Goal: Task Accomplishment & Management: Complete application form

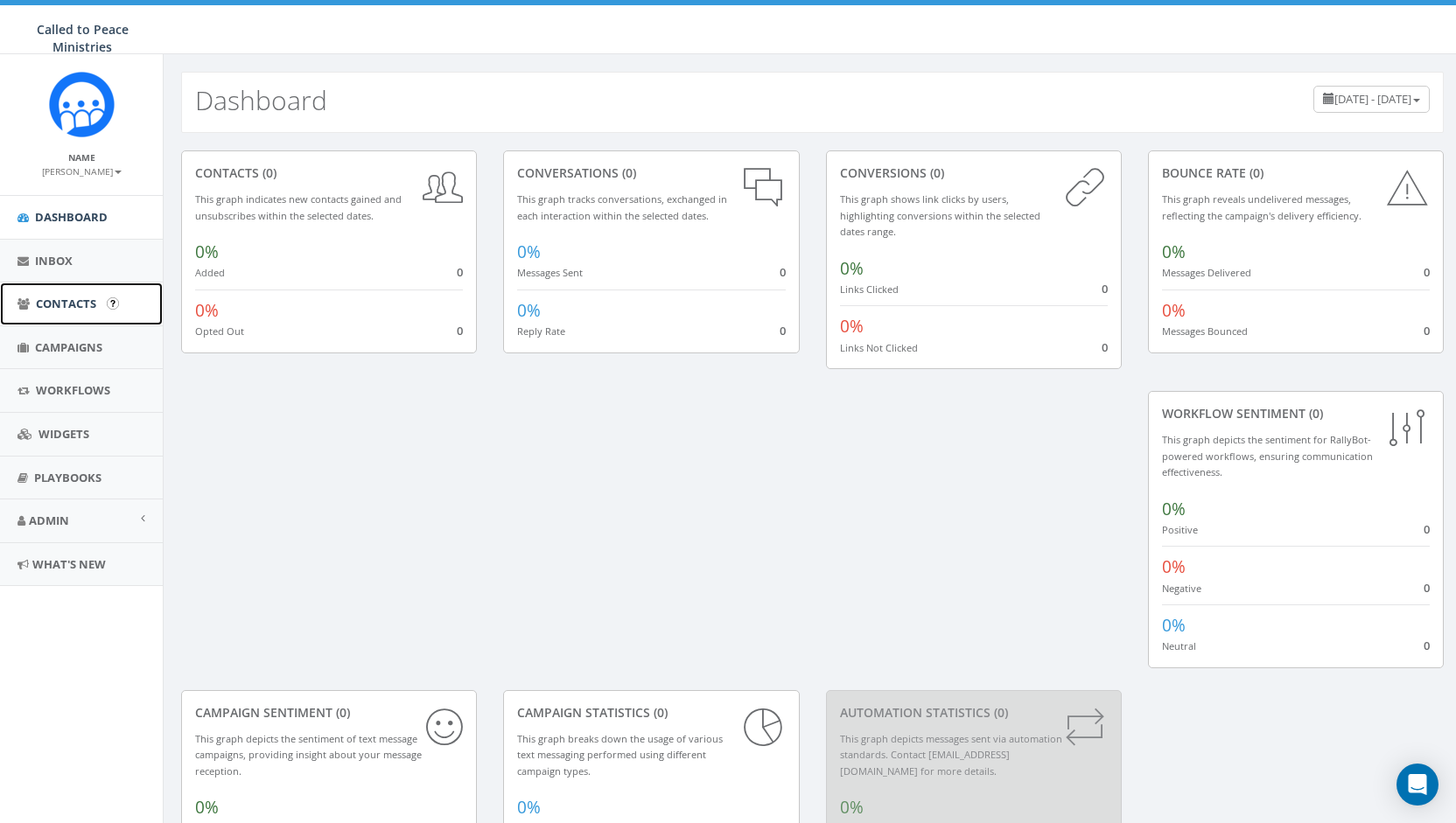
click at [67, 300] on span "Contacts" at bounding box center [66, 304] width 60 height 15
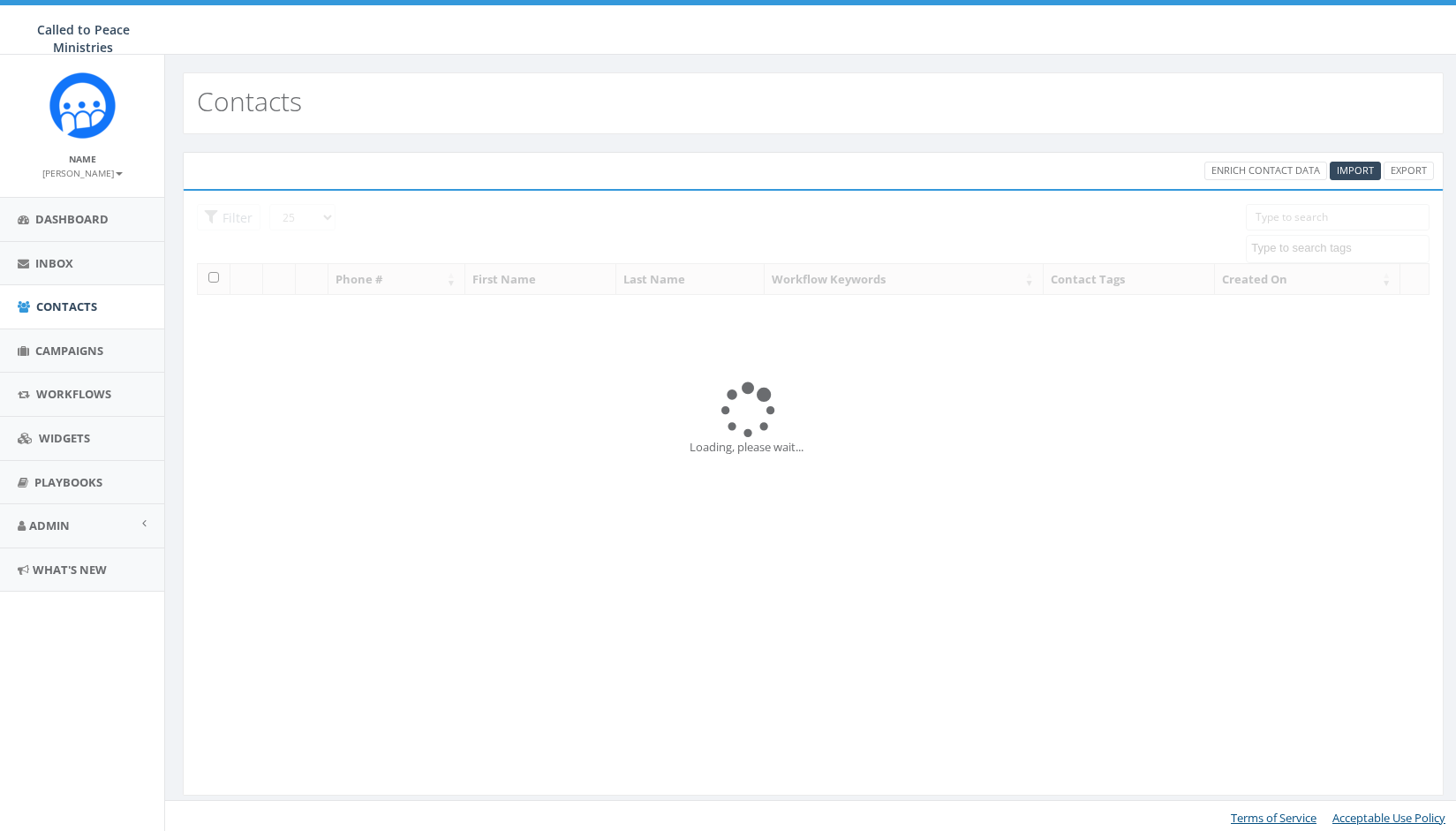
select select
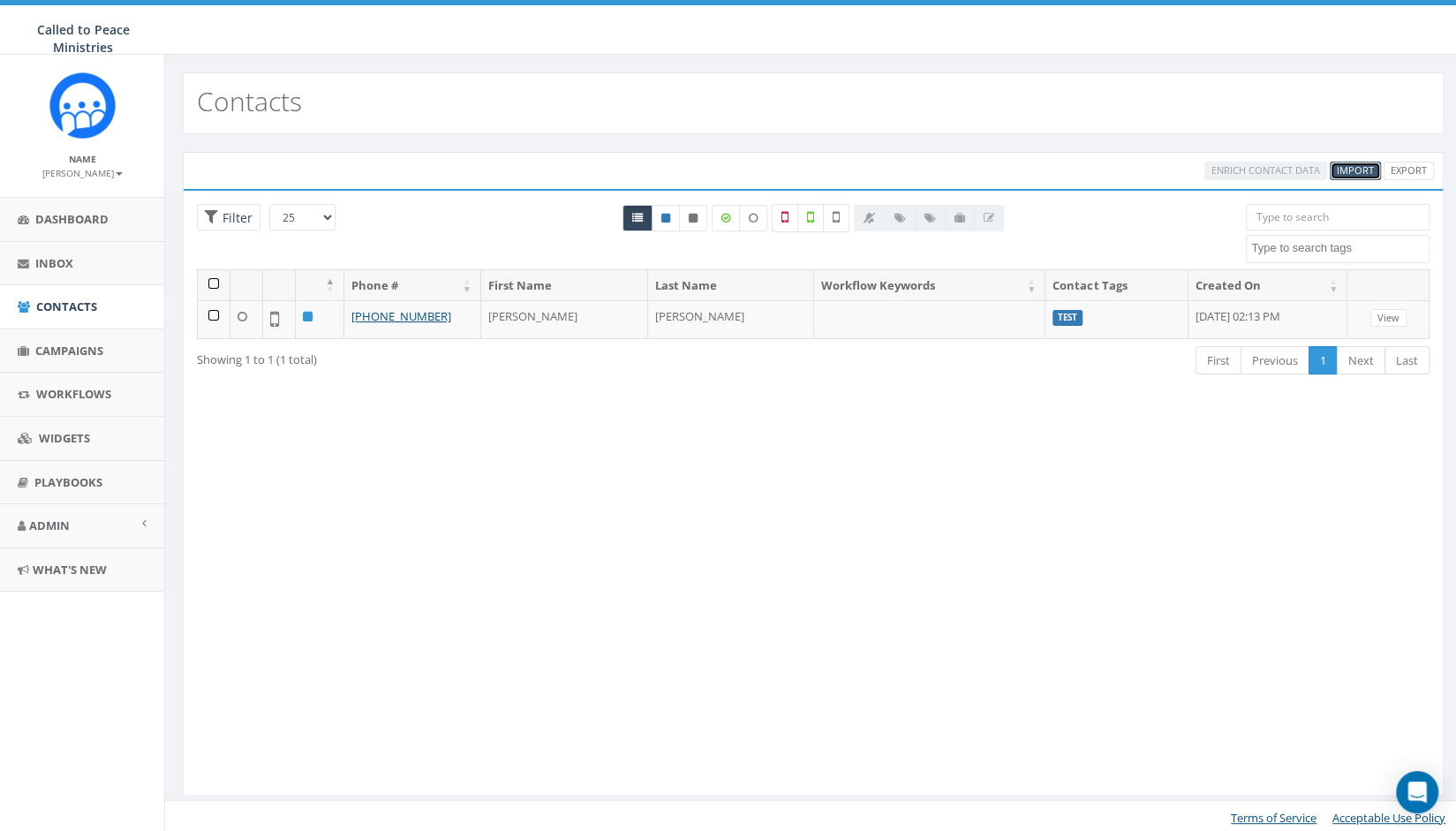
click at [1346, 169] on span "Import" at bounding box center [1355, 171] width 37 height 13
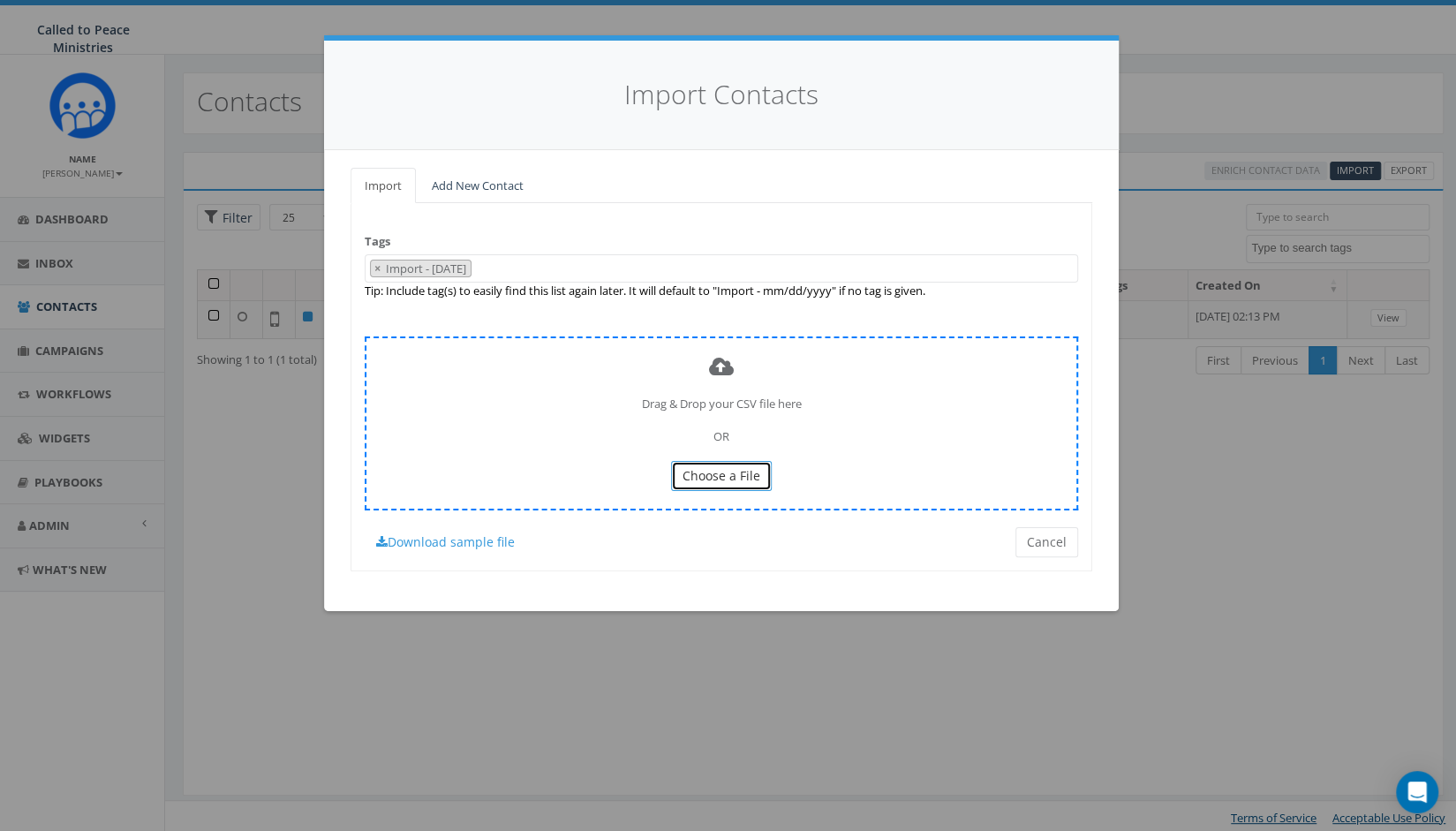
click at [760, 469] on button "Choose a File" at bounding box center [721, 475] width 100 height 30
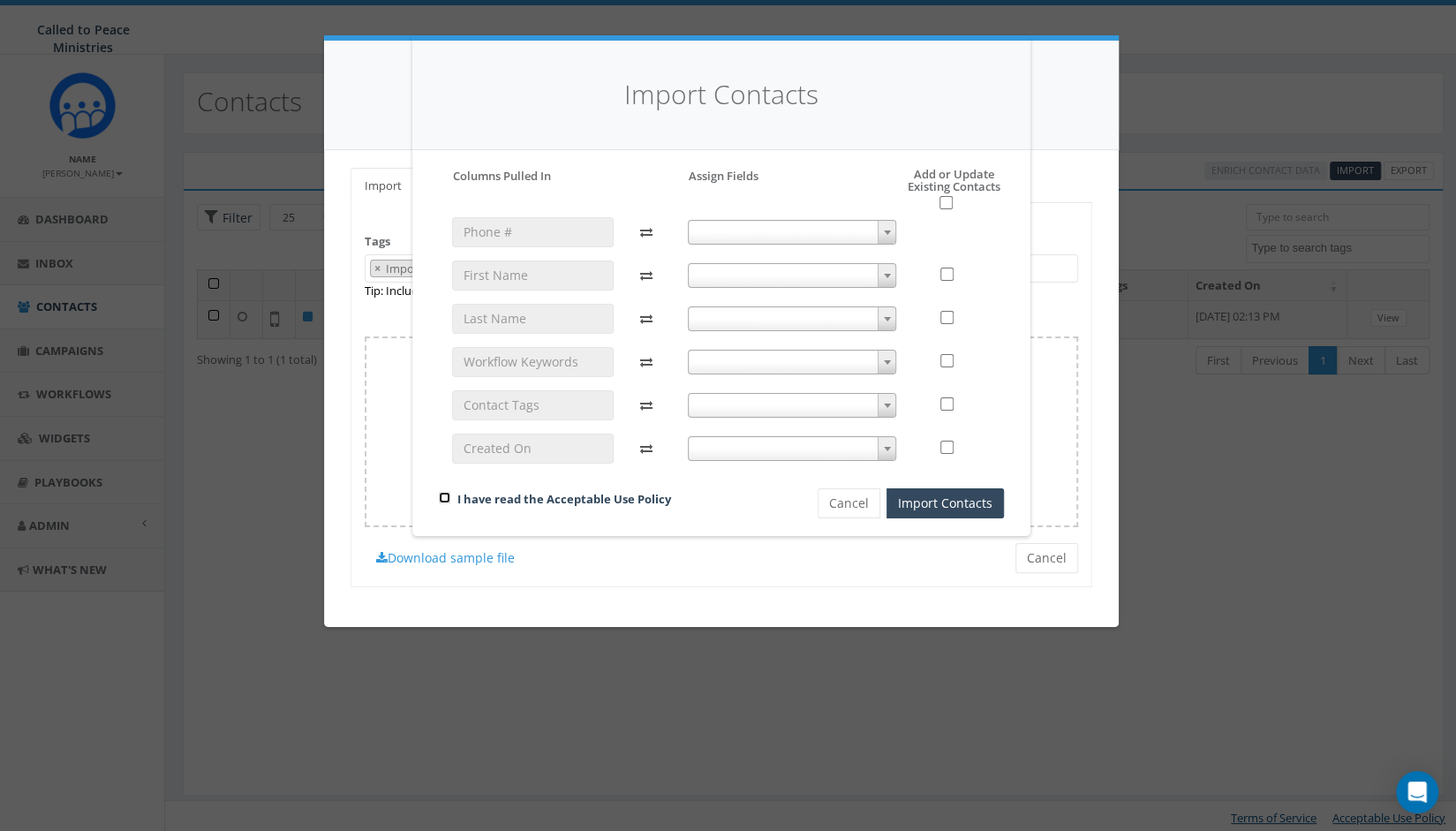
click at [438, 497] on input "checkbox" at bounding box center [444, 497] width 12 height 12
checkbox input "true"
click at [735, 229] on span at bounding box center [792, 232] width 209 height 25
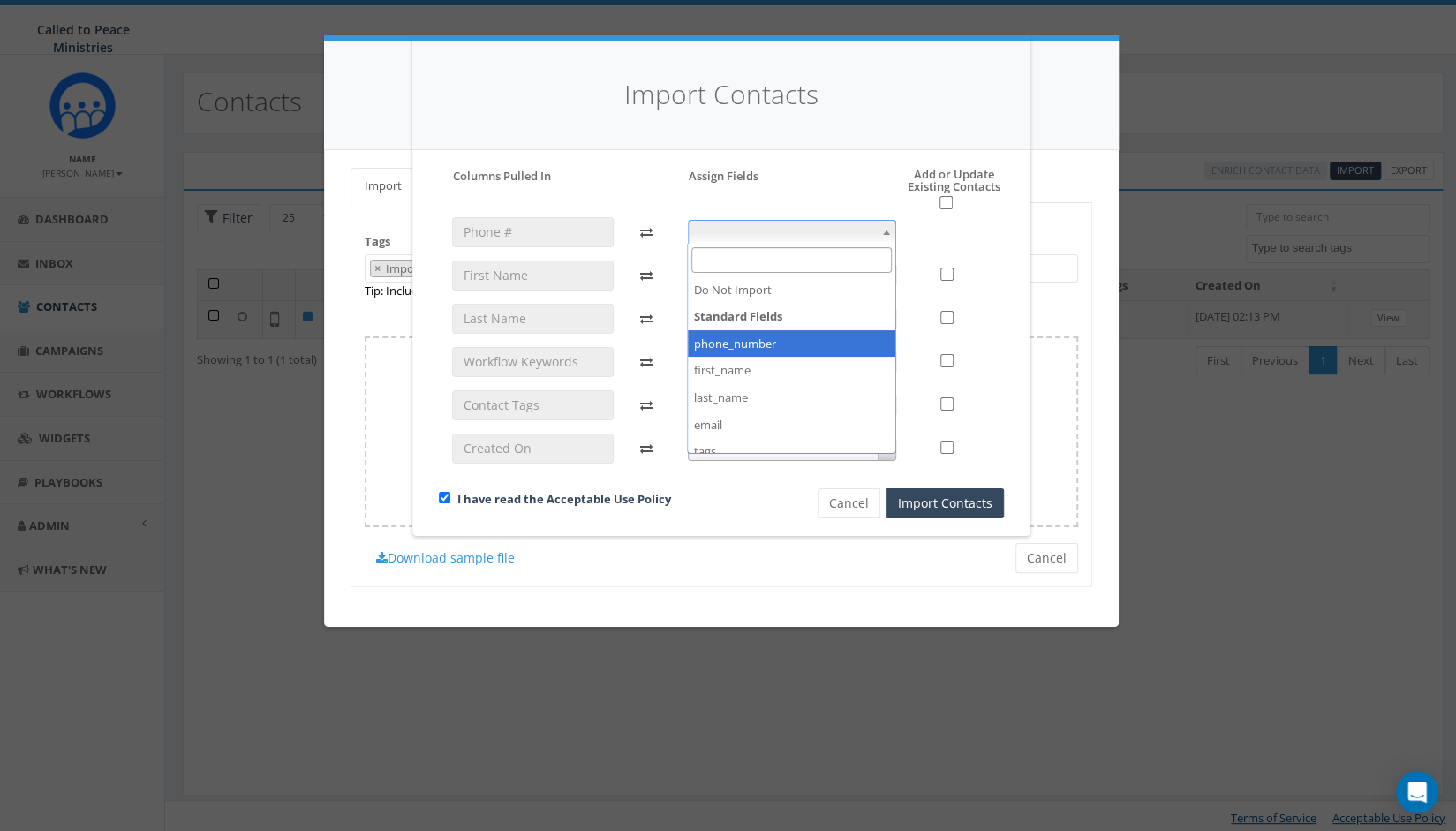
select select "phone_number"
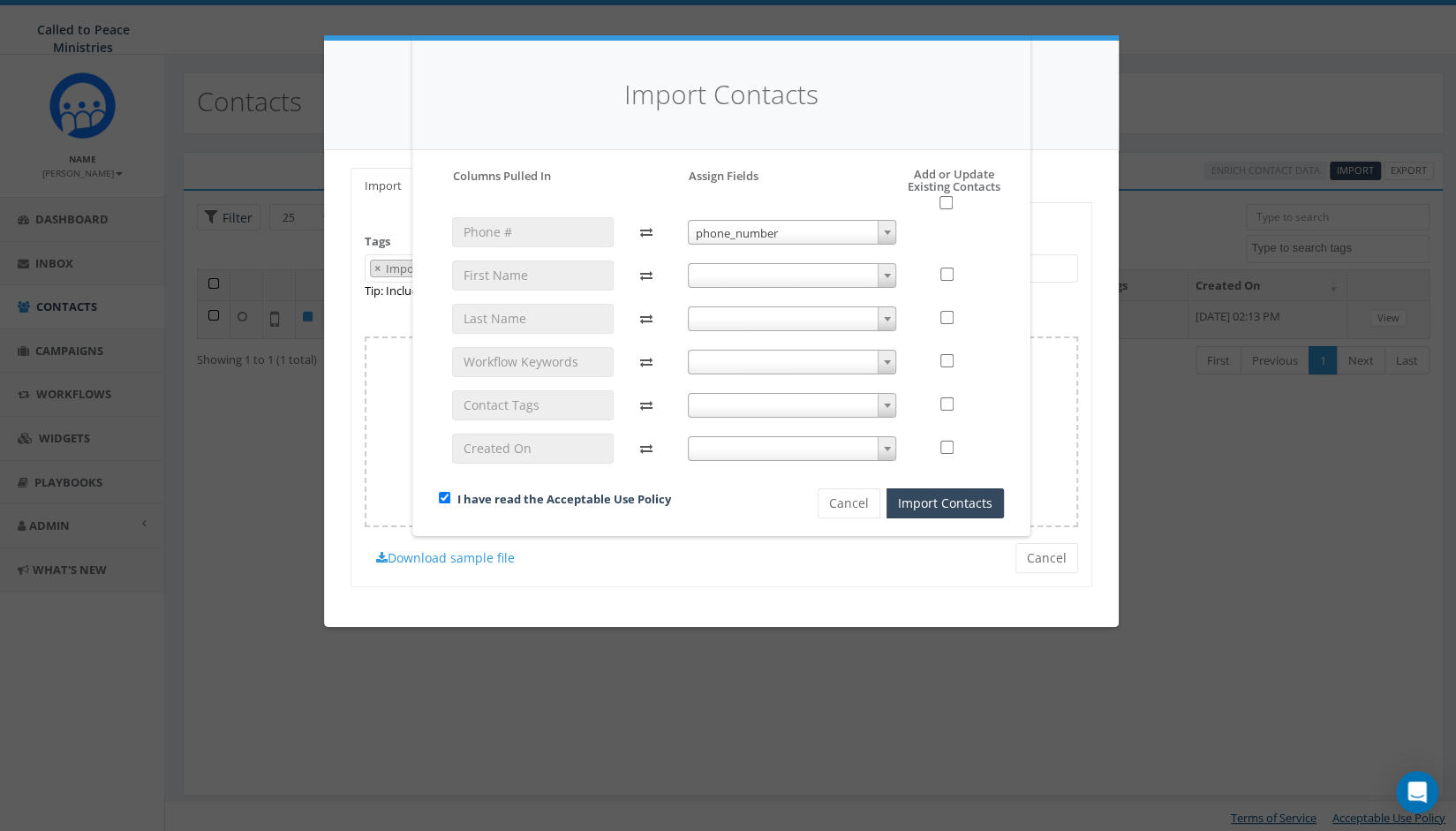
click at [733, 273] on span at bounding box center [792, 276] width 209 height 25
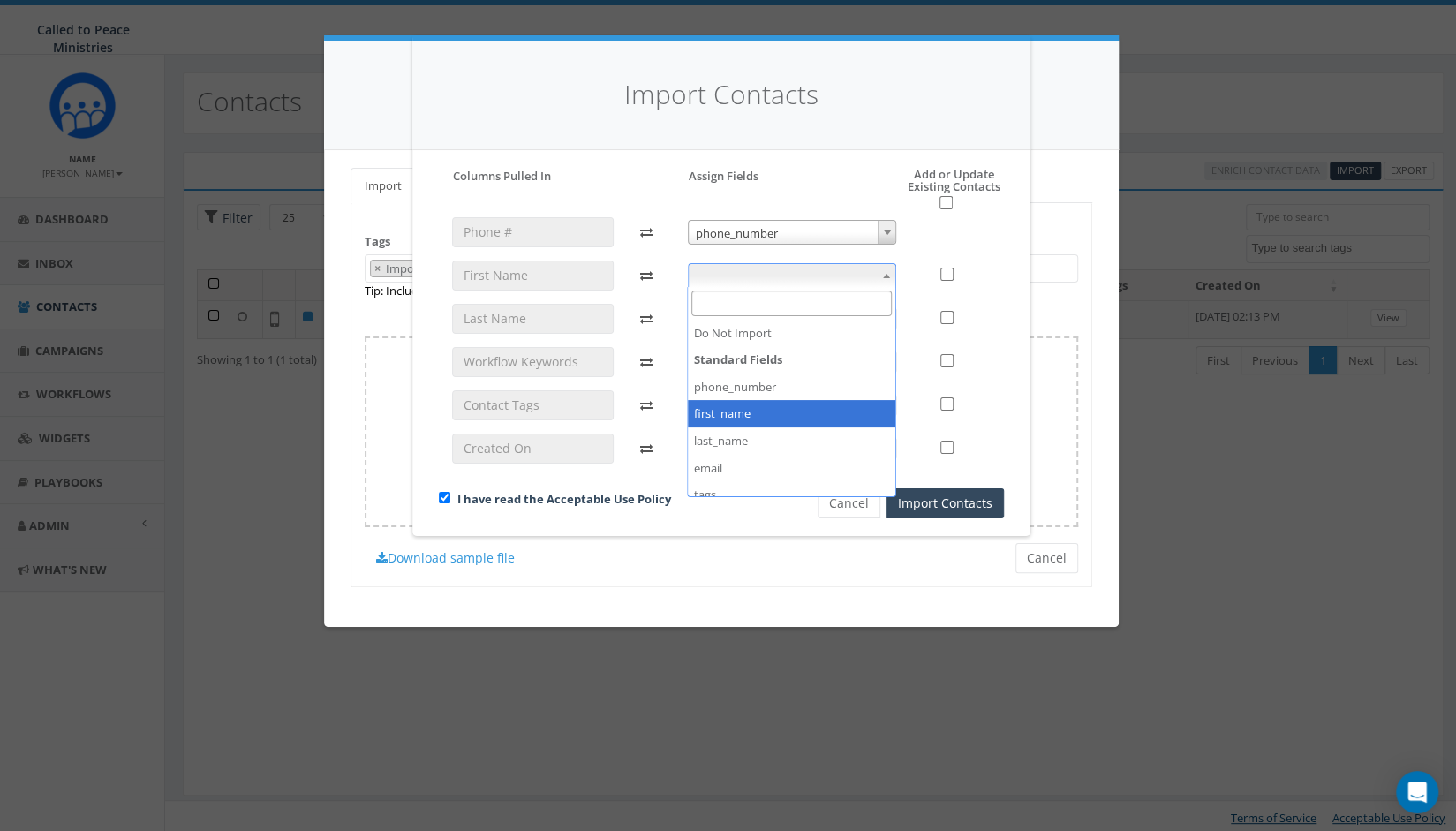
select select "first_name"
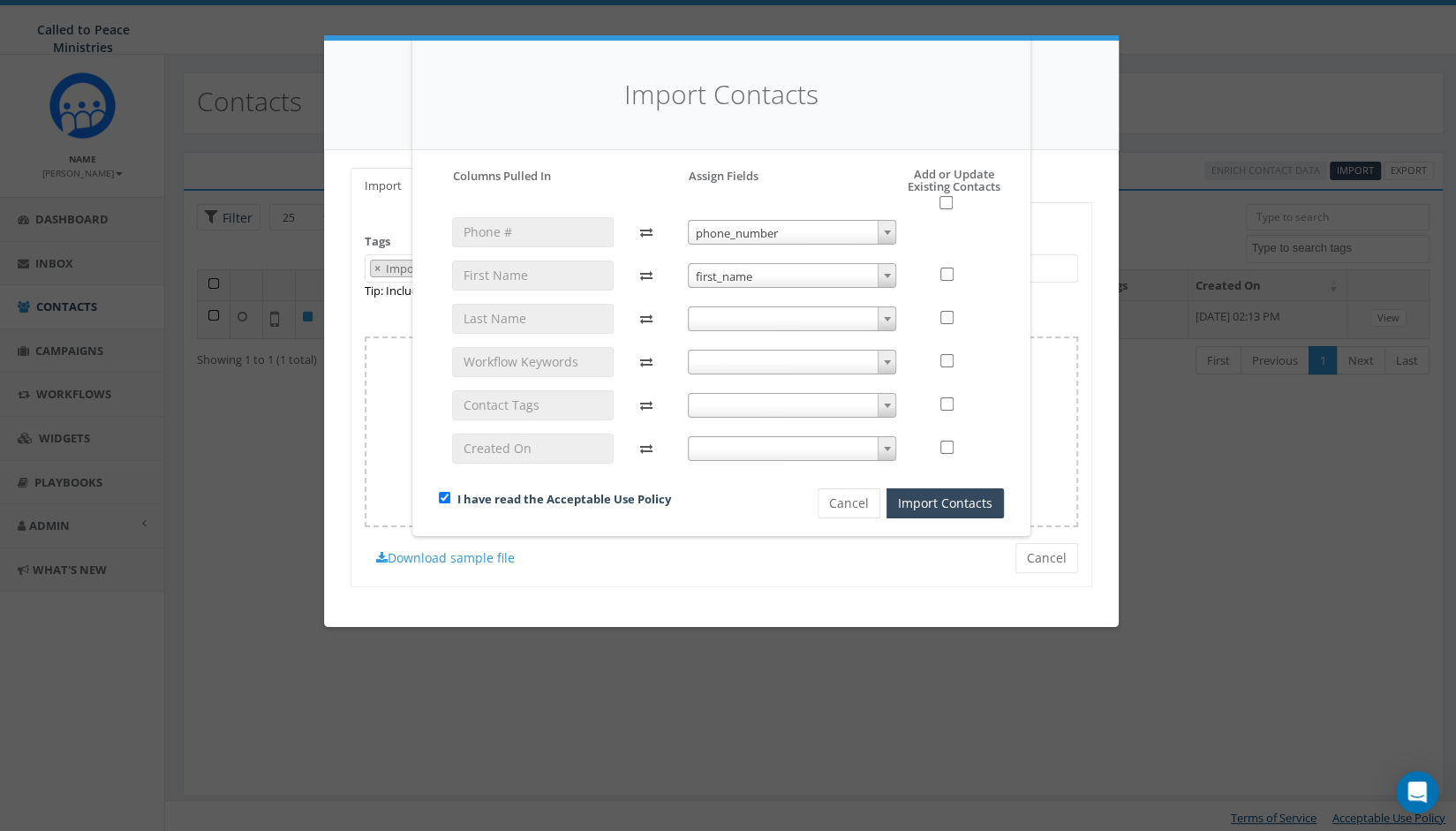
click at [726, 313] on span at bounding box center [792, 319] width 209 height 25
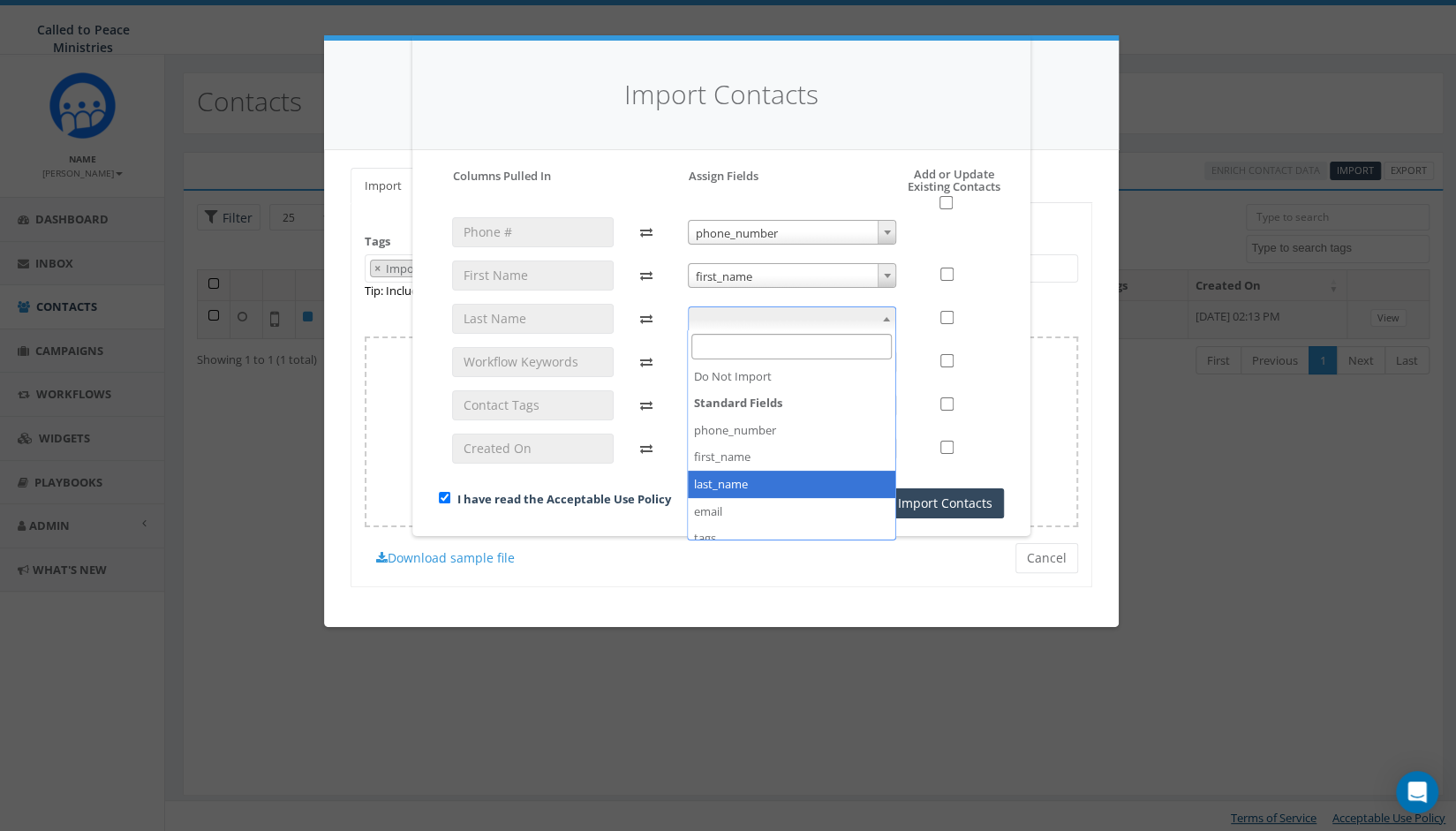
select select "last_name"
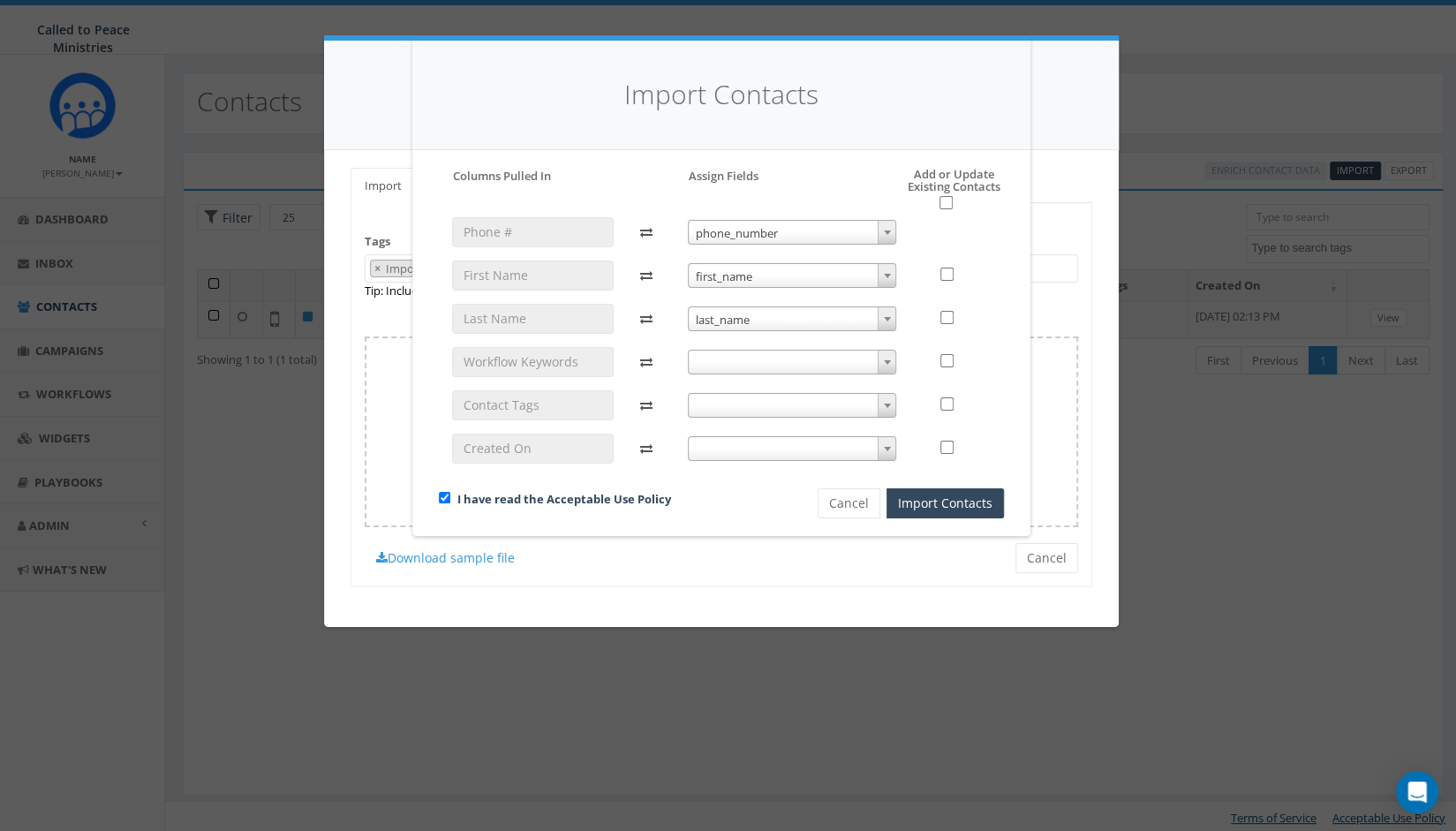
click at [715, 355] on span at bounding box center [792, 362] width 209 height 25
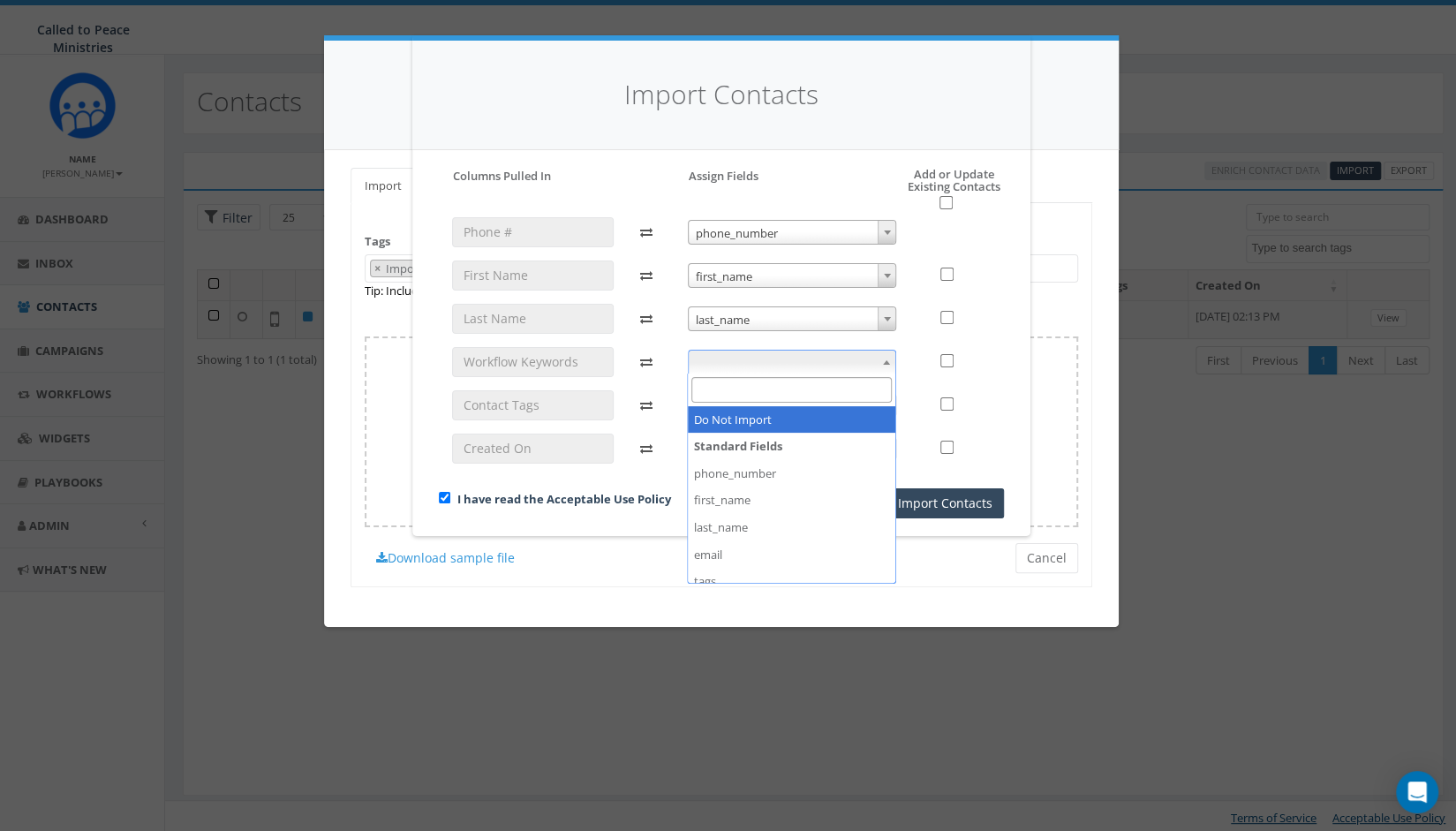
select select "do_not_import_this_field"
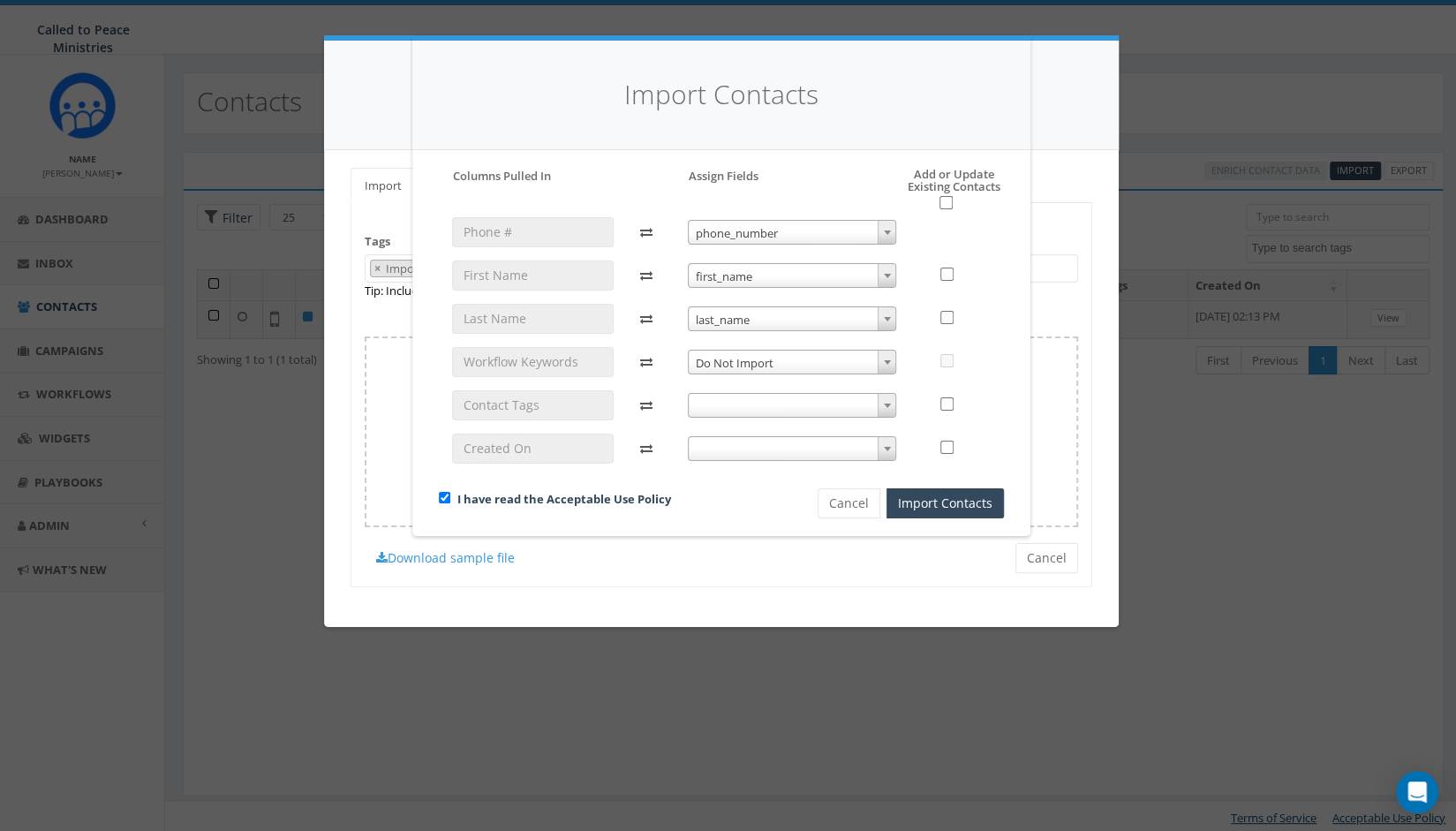
click at [886, 404] on b at bounding box center [887, 406] width 7 height 5
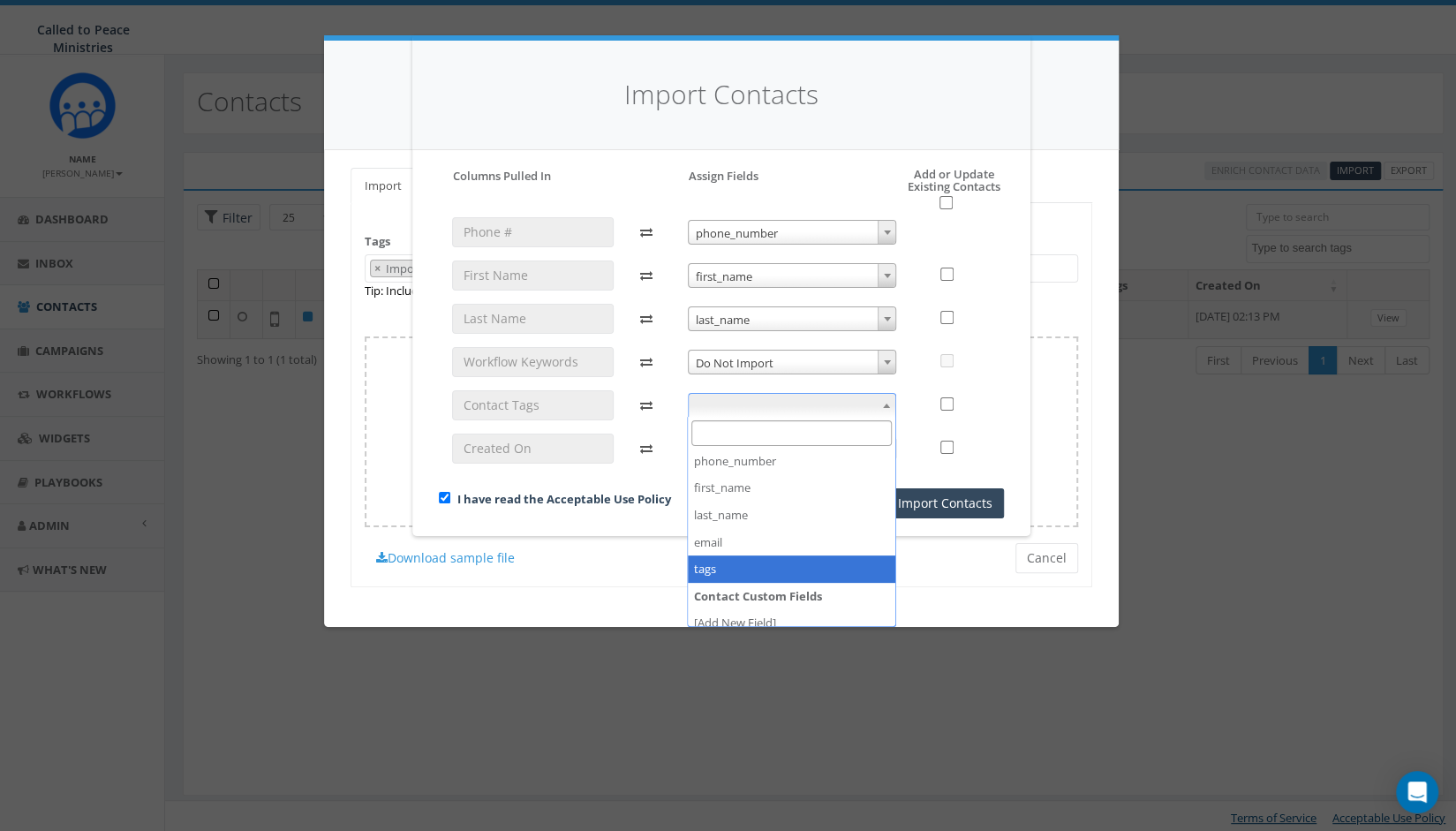
scroll to position [67, 0]
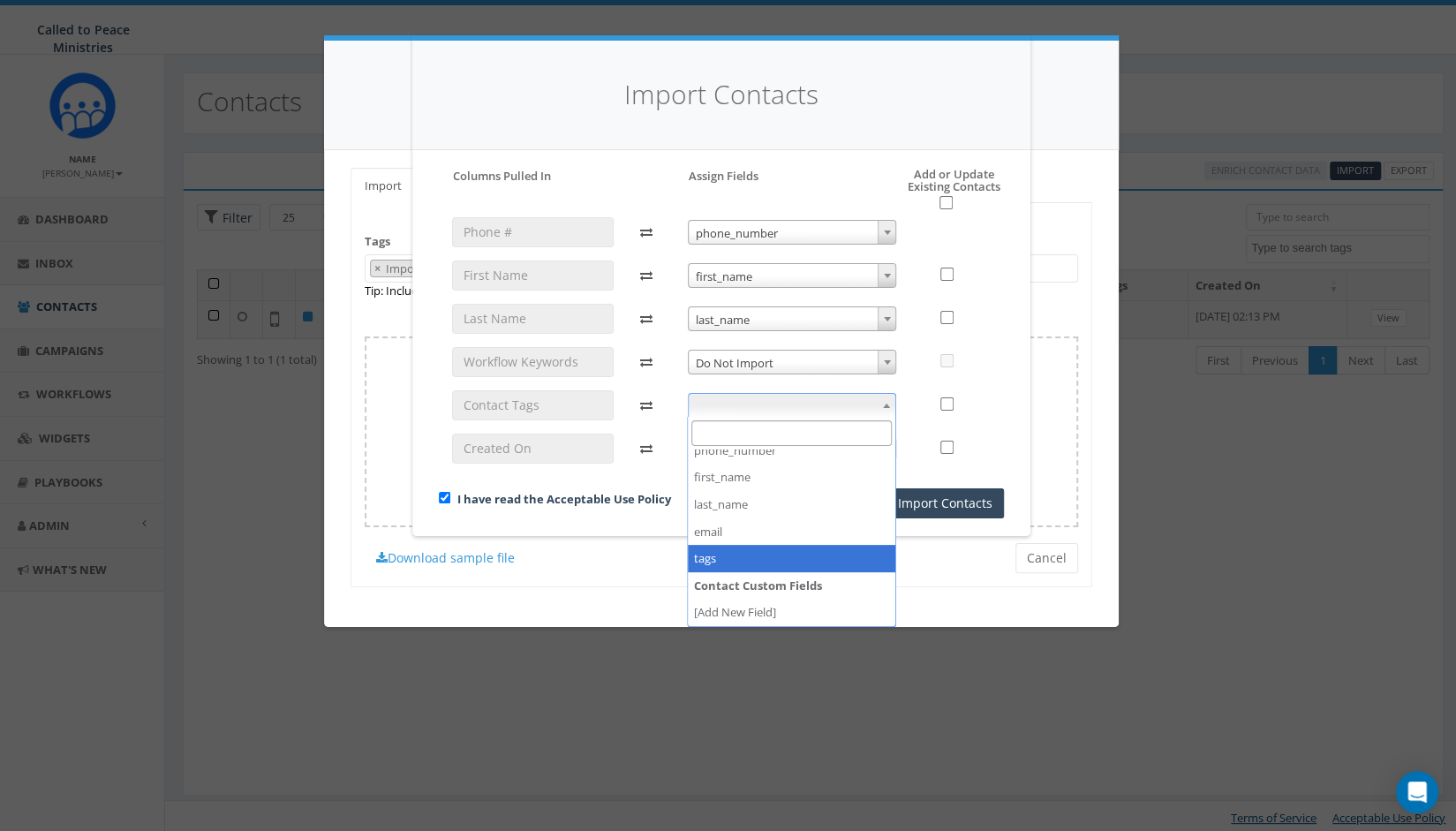
select select "tags"
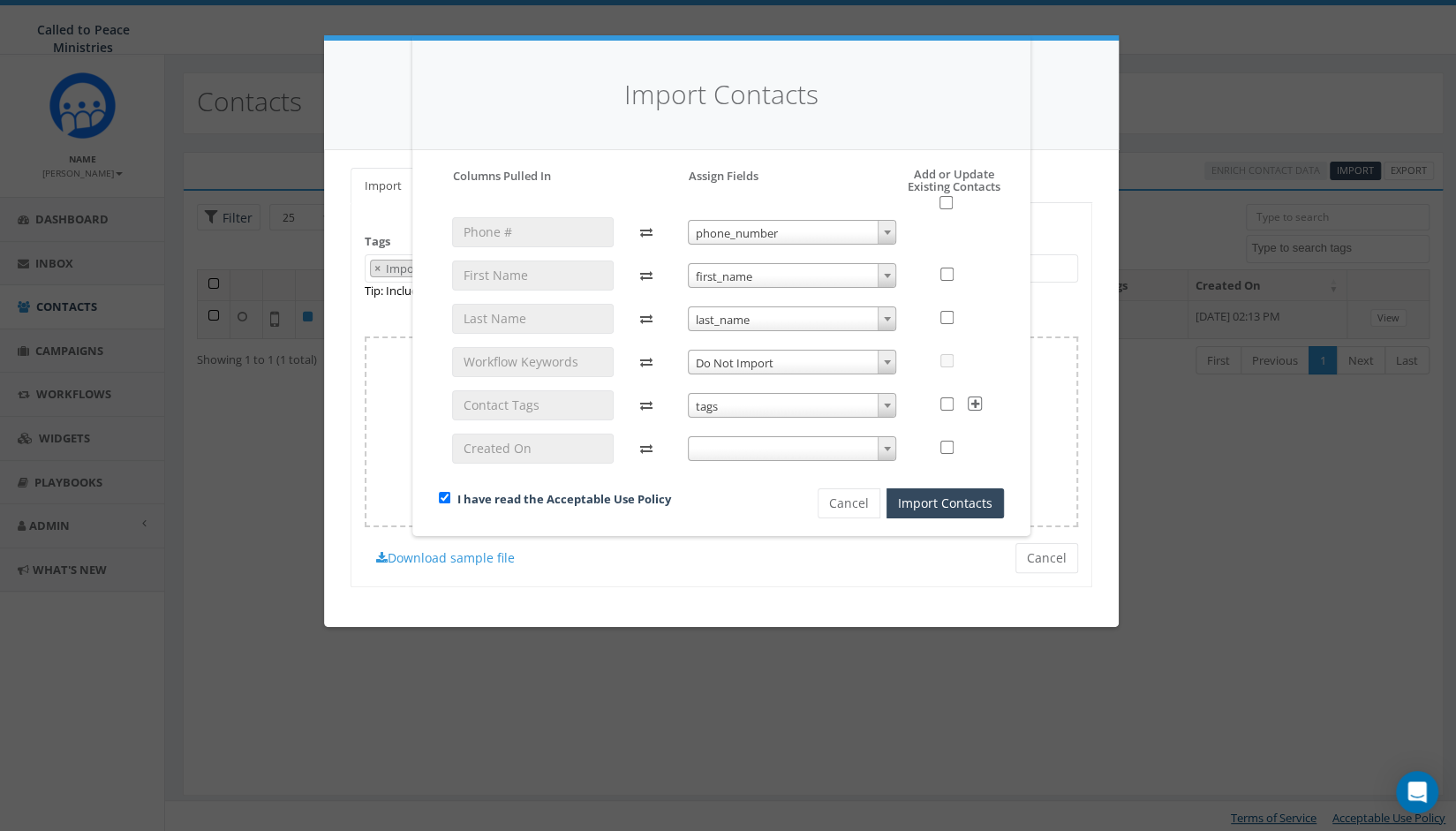
click at [888, 445] on span at bounding box center [887, 449] width 17 height 23
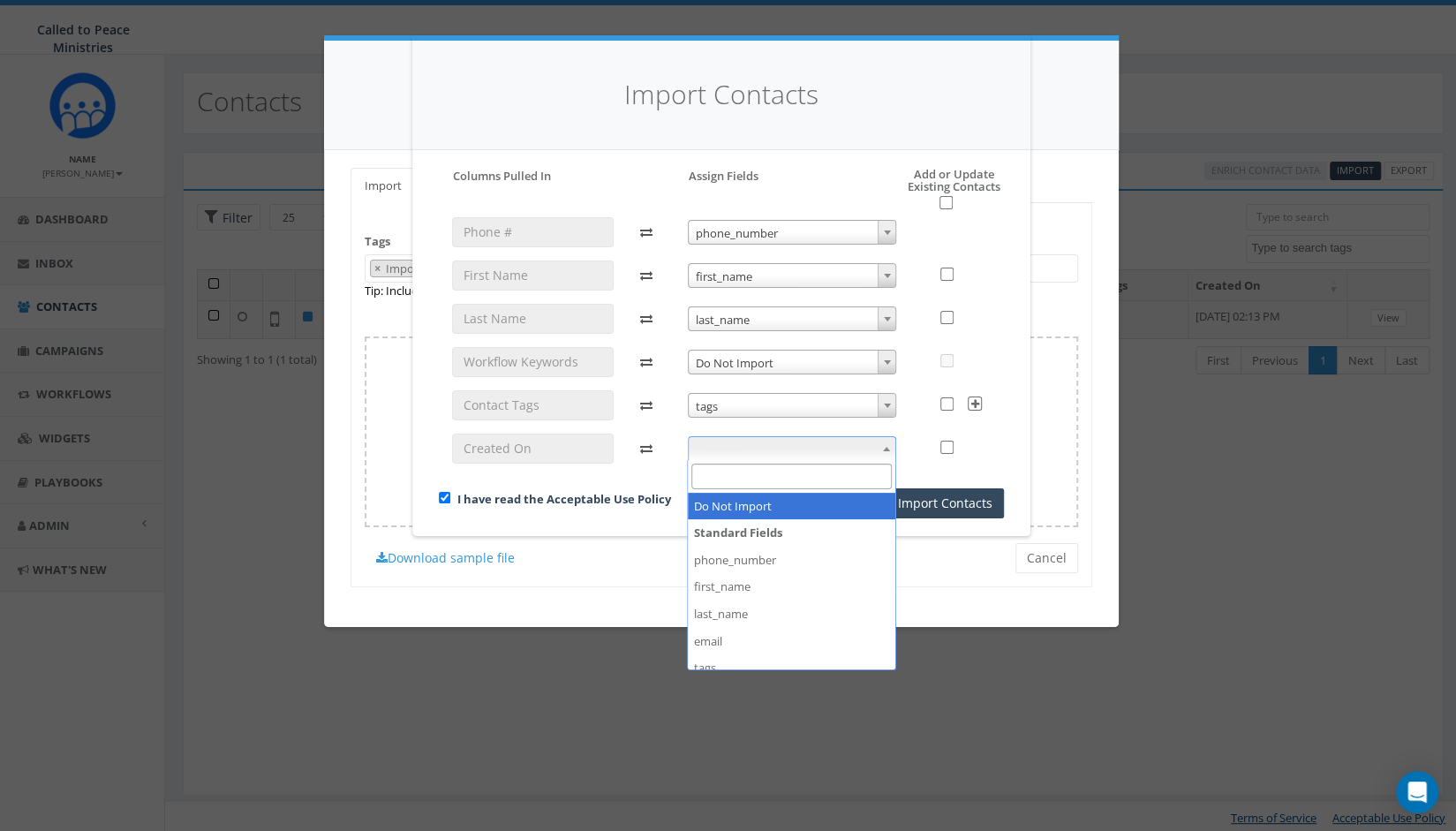
click at [888, 445] on span at bounding box center [887, 449] width 17 height 23
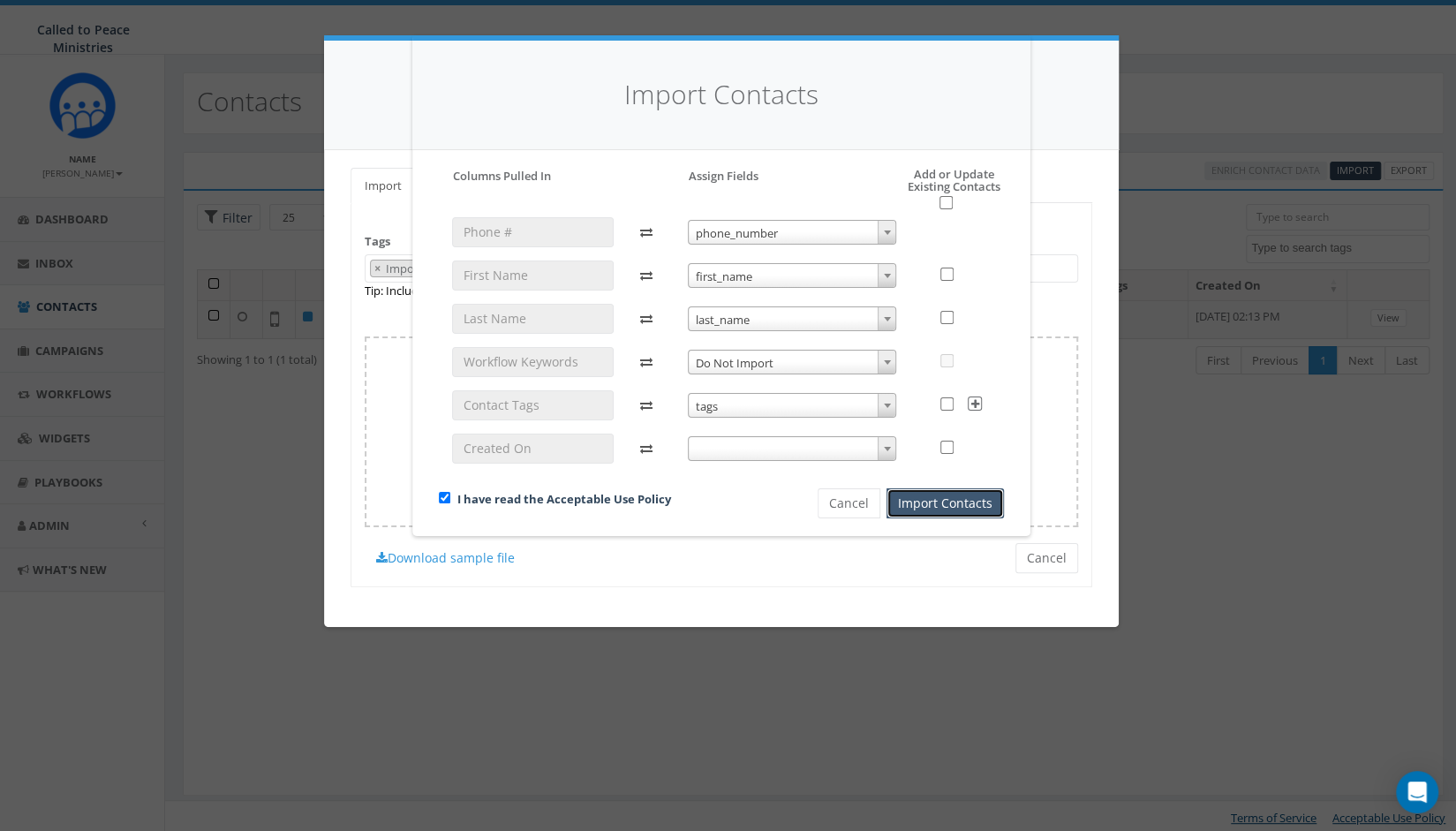
click at [949, 500] on button "Import Contacts" at bounding box center [945, 503] width 118 height 30
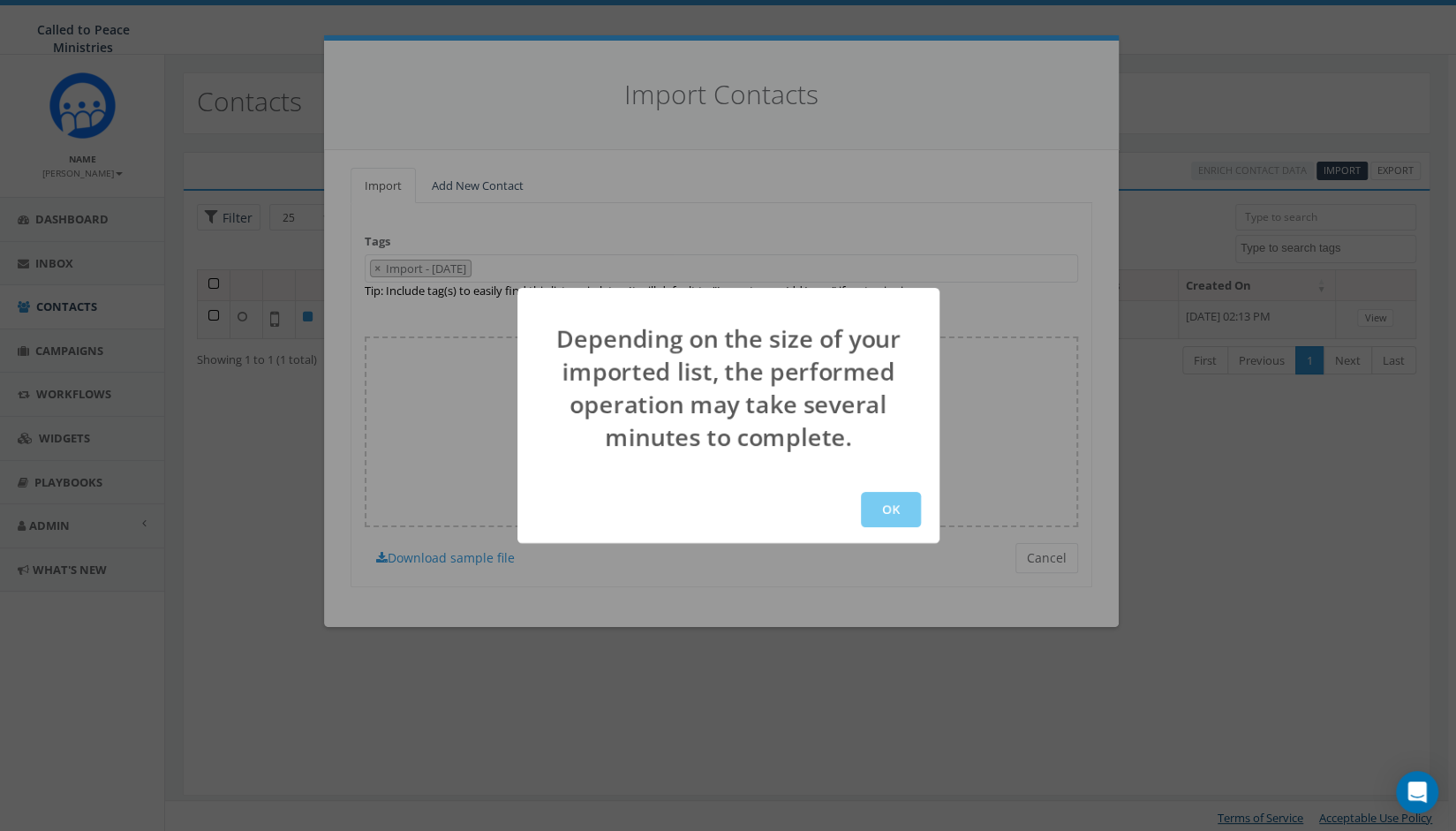
click at [889, 508] on button "OK" at bounding box center [890, 509] width 60 height 36
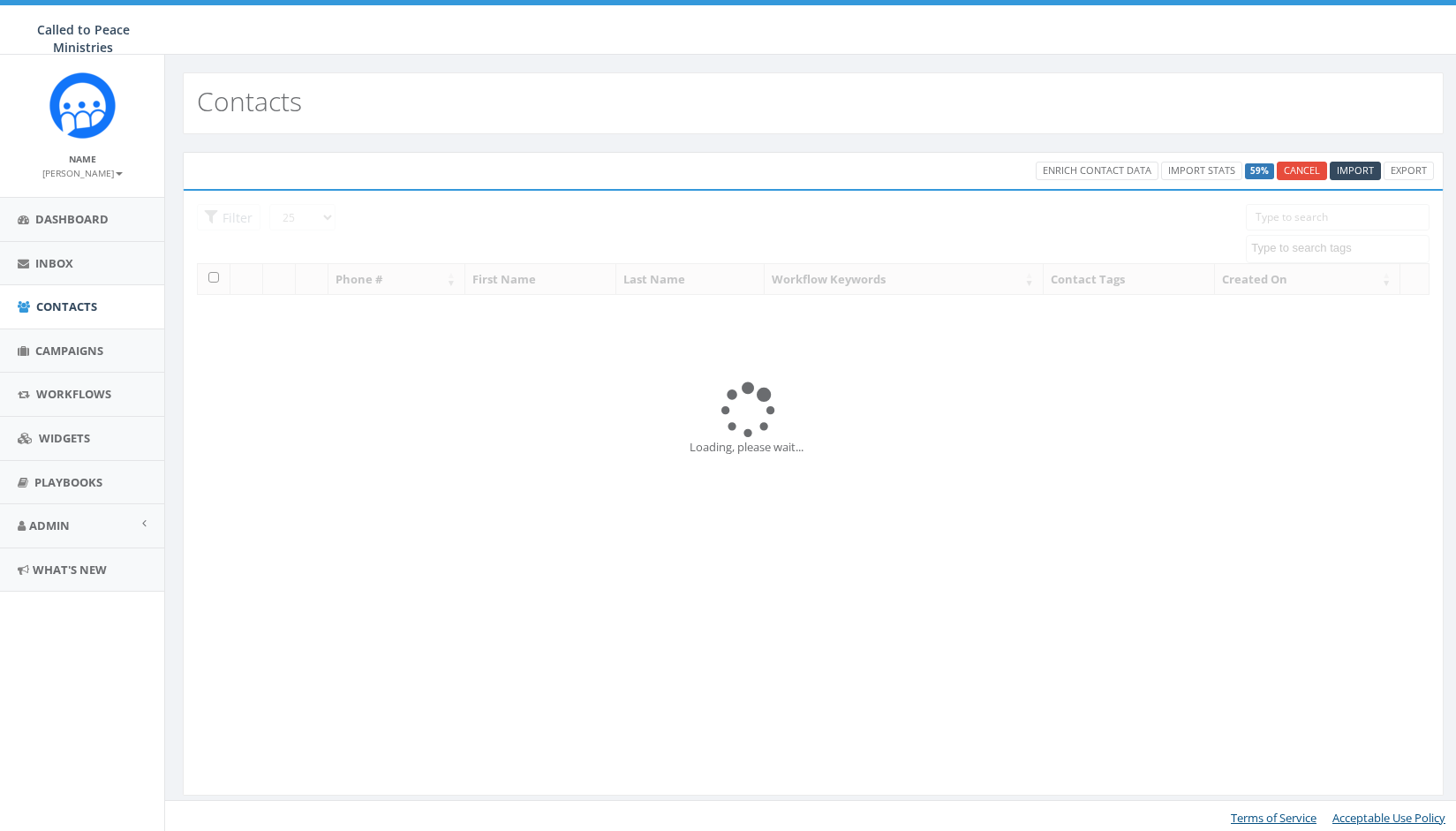
select select
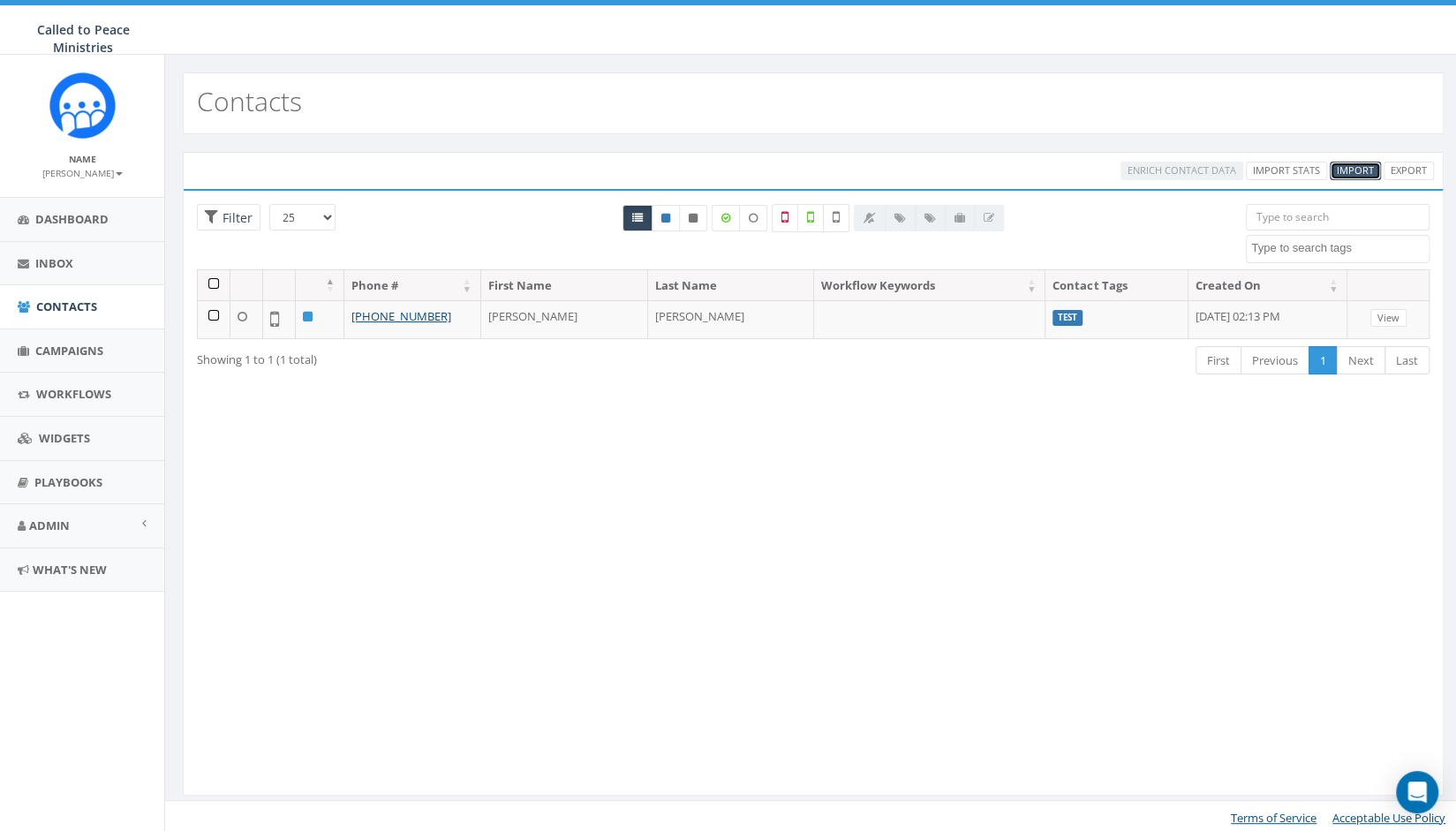
click at [1365, 171] on span "Import" at bounding box center [1355, 171] width 37 height 13
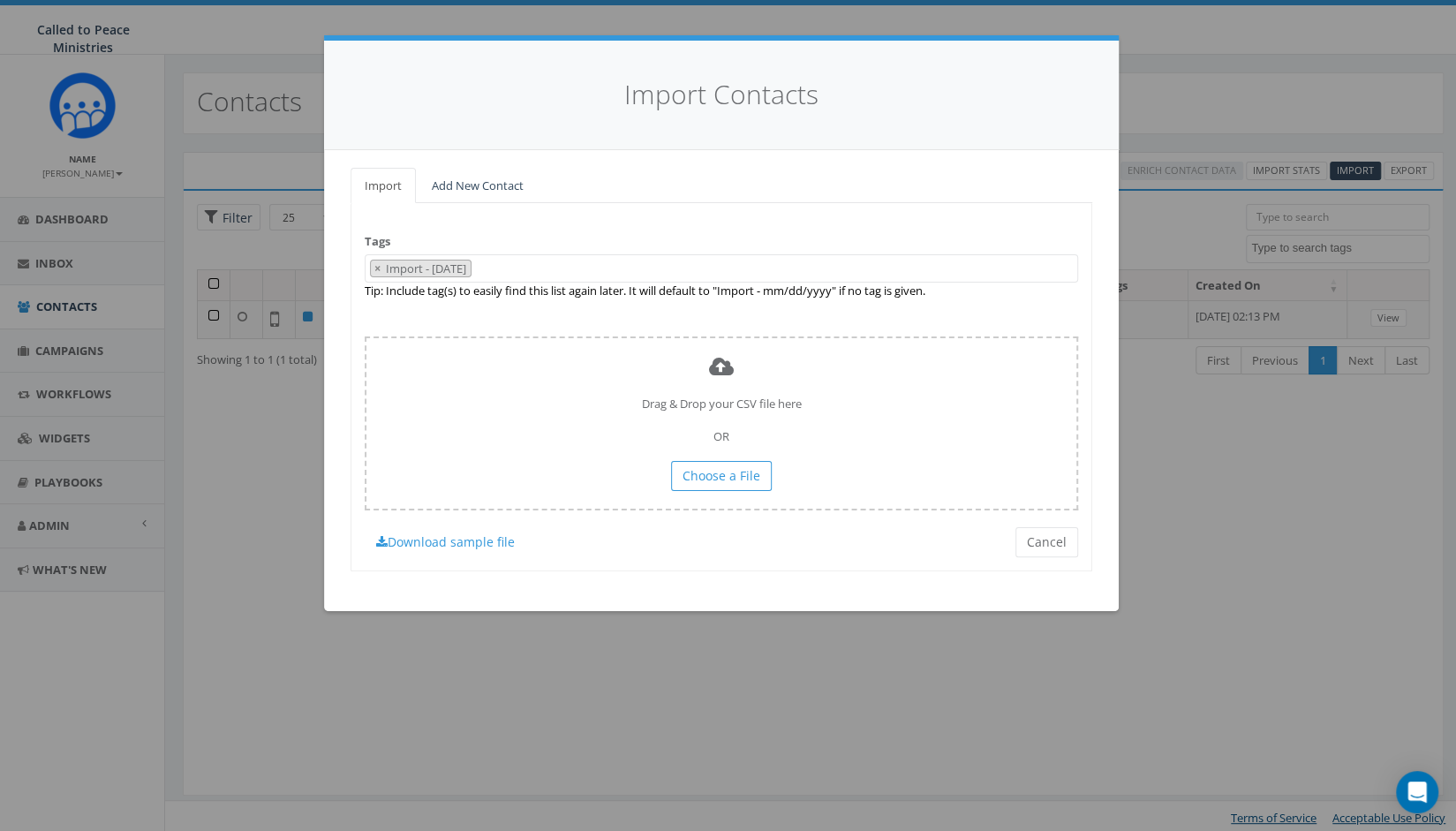
click at [726, 616] on div "Import Contacts Import Add New Contact Tags Import - 08/25/2025 Crowdfunder Imp…" at bounding box center [728, 416] width 1456 height 831
click at [1040, 530] on button "Cancel" at bounding box center [1046, 542] width 63 height 30
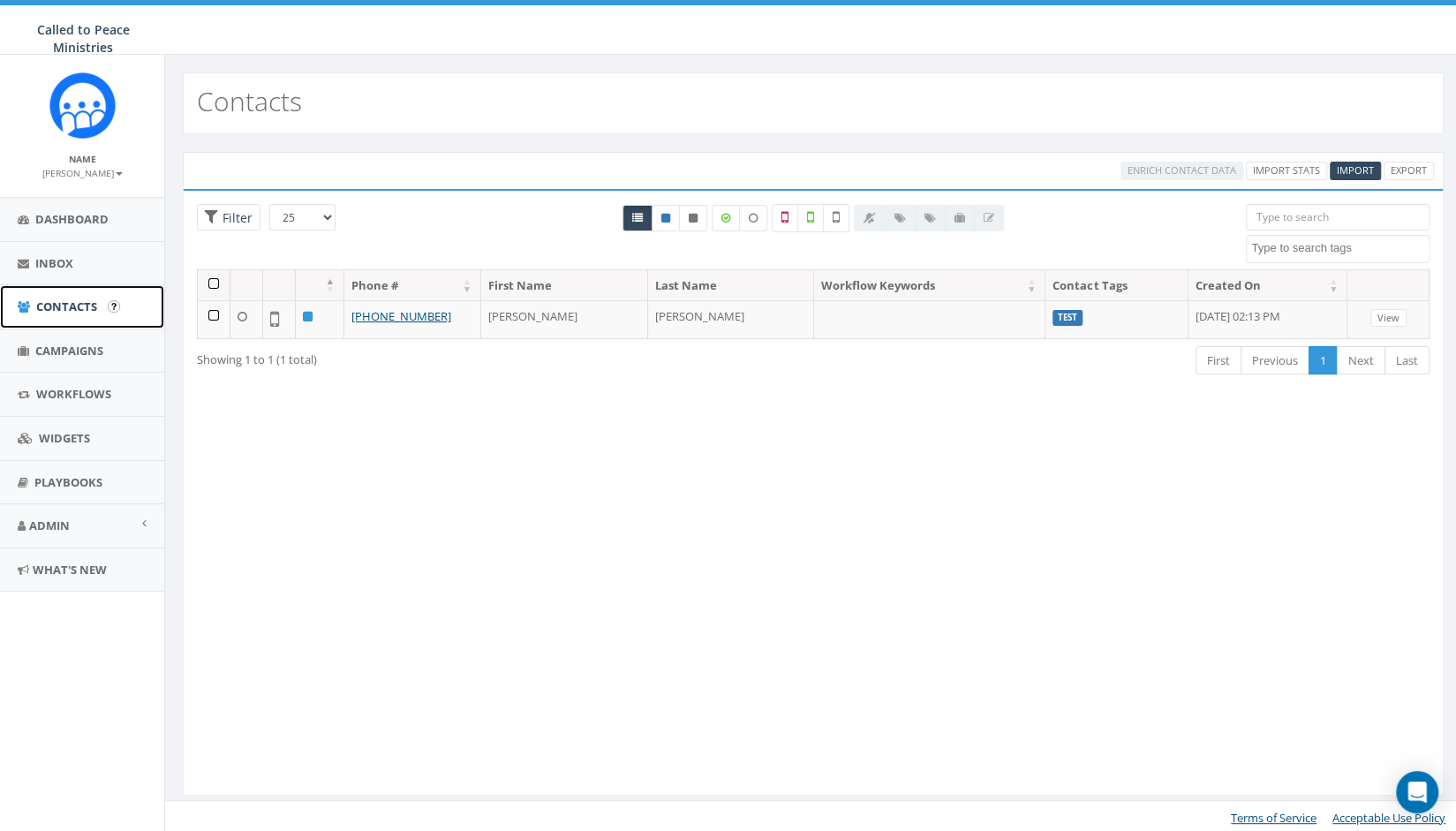
click at [60, 305] on span "Contacts" at bounding box center [66, 307] width 61 height 15
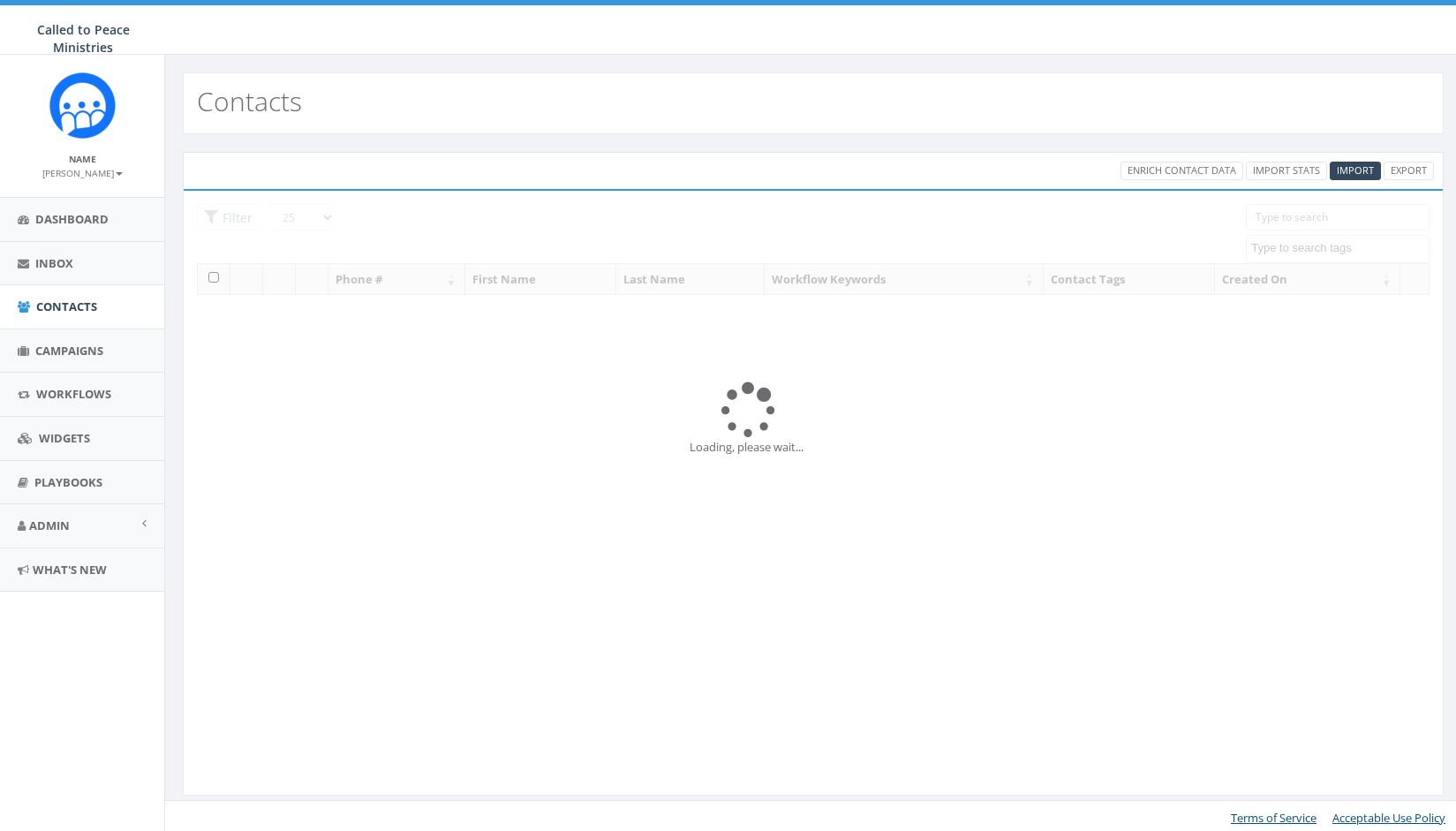
select select
